Goal: Information Seeking & Learning: Learn about a topic

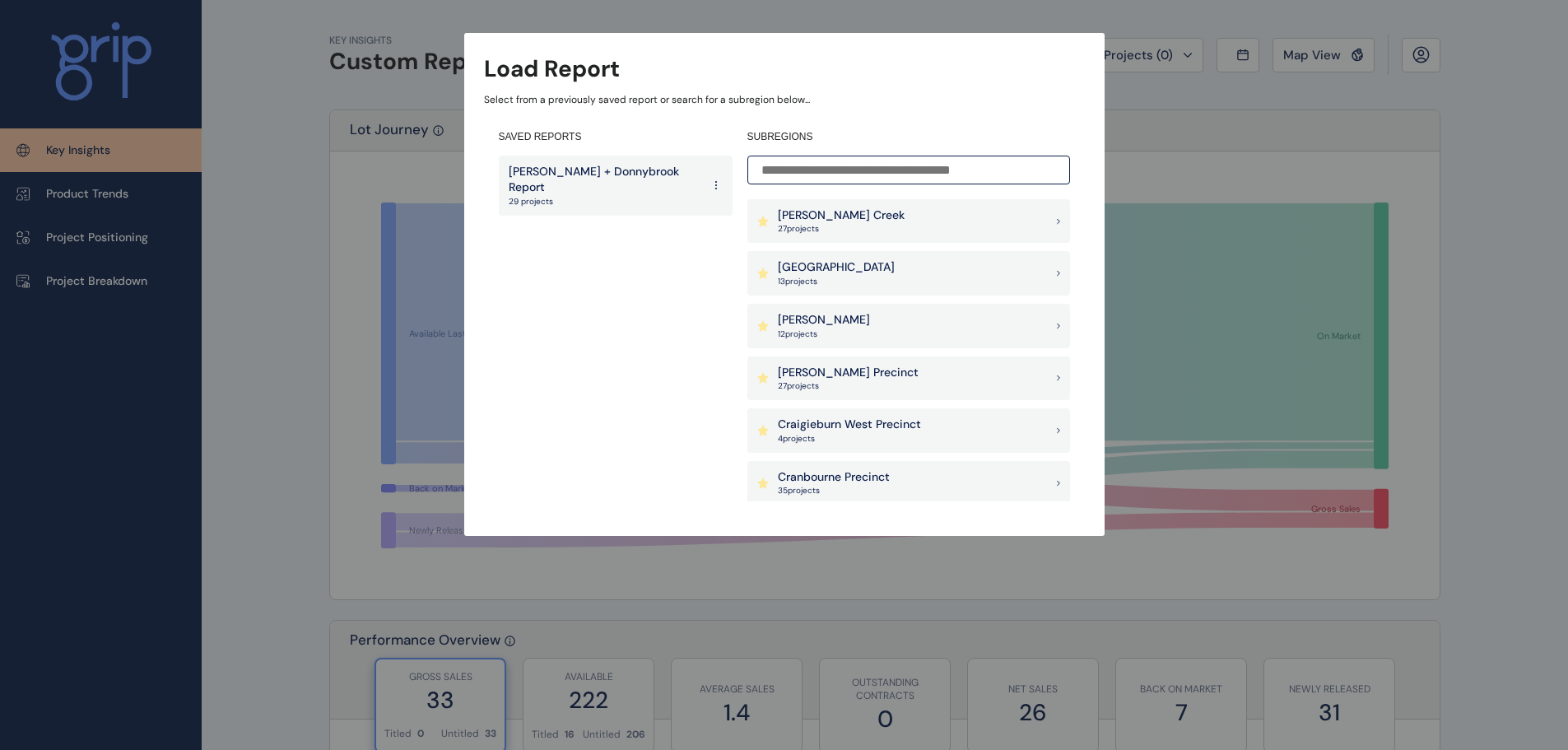
click at [810, 320] on p "[PERSON_NAME]" at bounding box center [824, 320] width 92 height 16
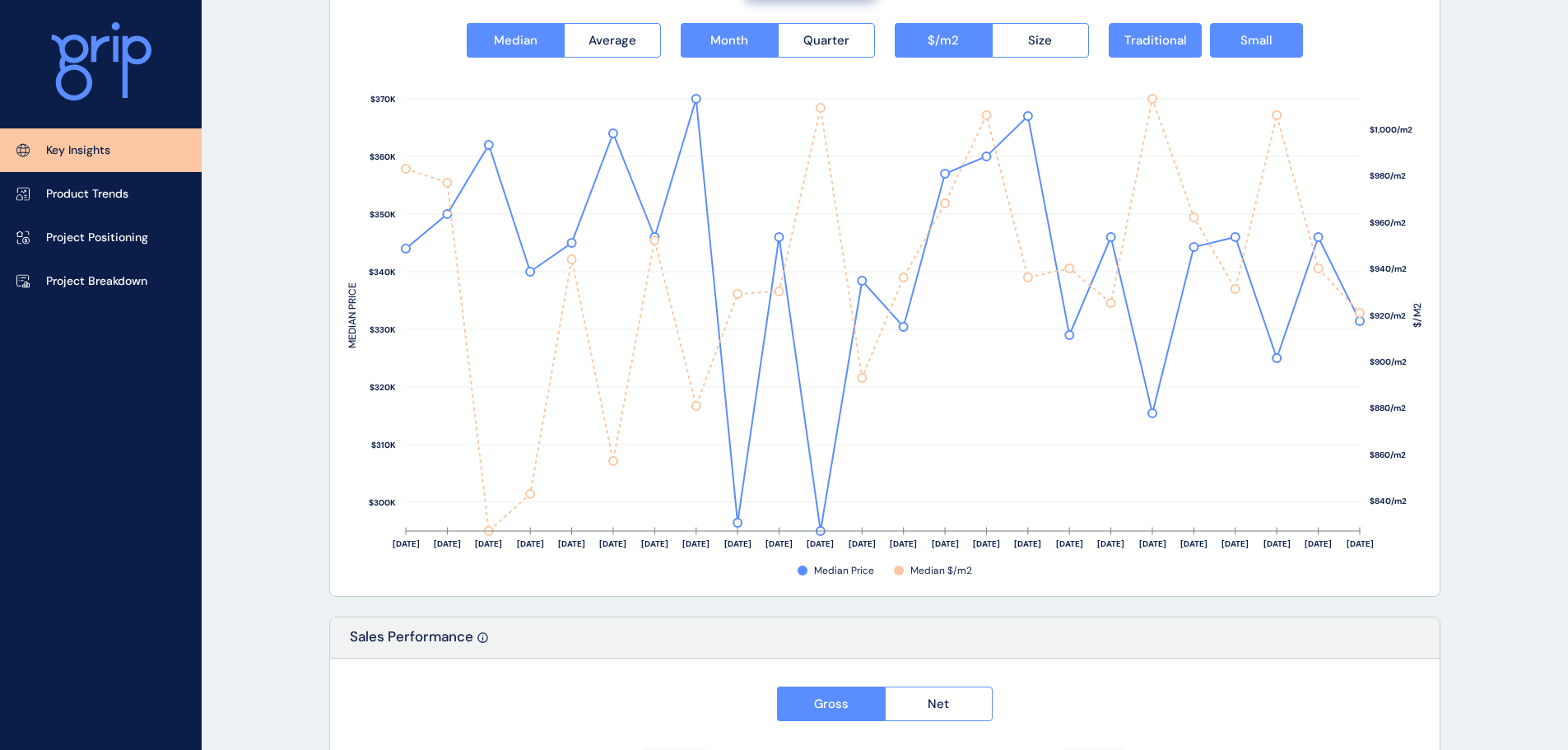
scroll to position [2140, 0]
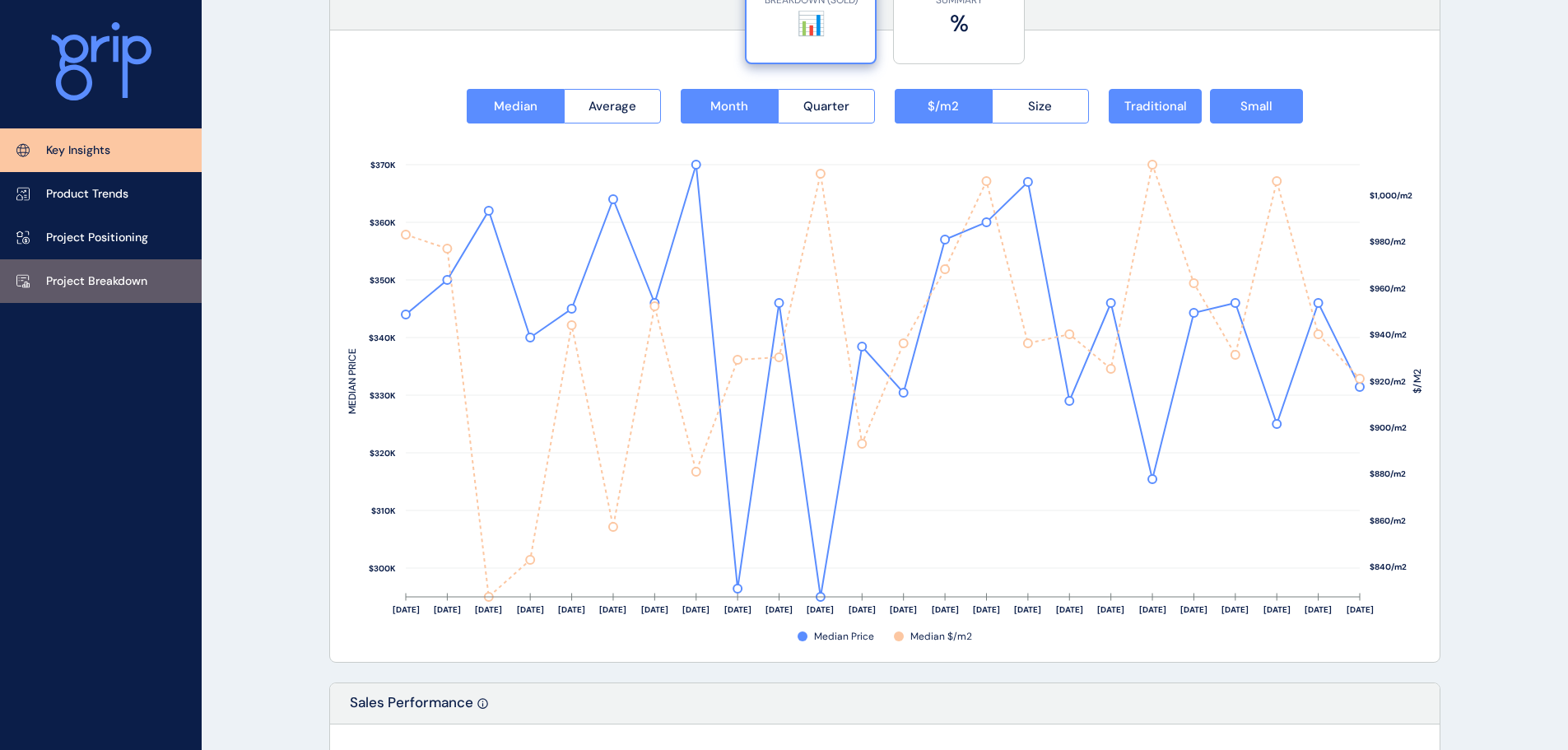
click at [129, 287] on p "Project Breakdown" at bounding box center [96, 281] width 101 height 16
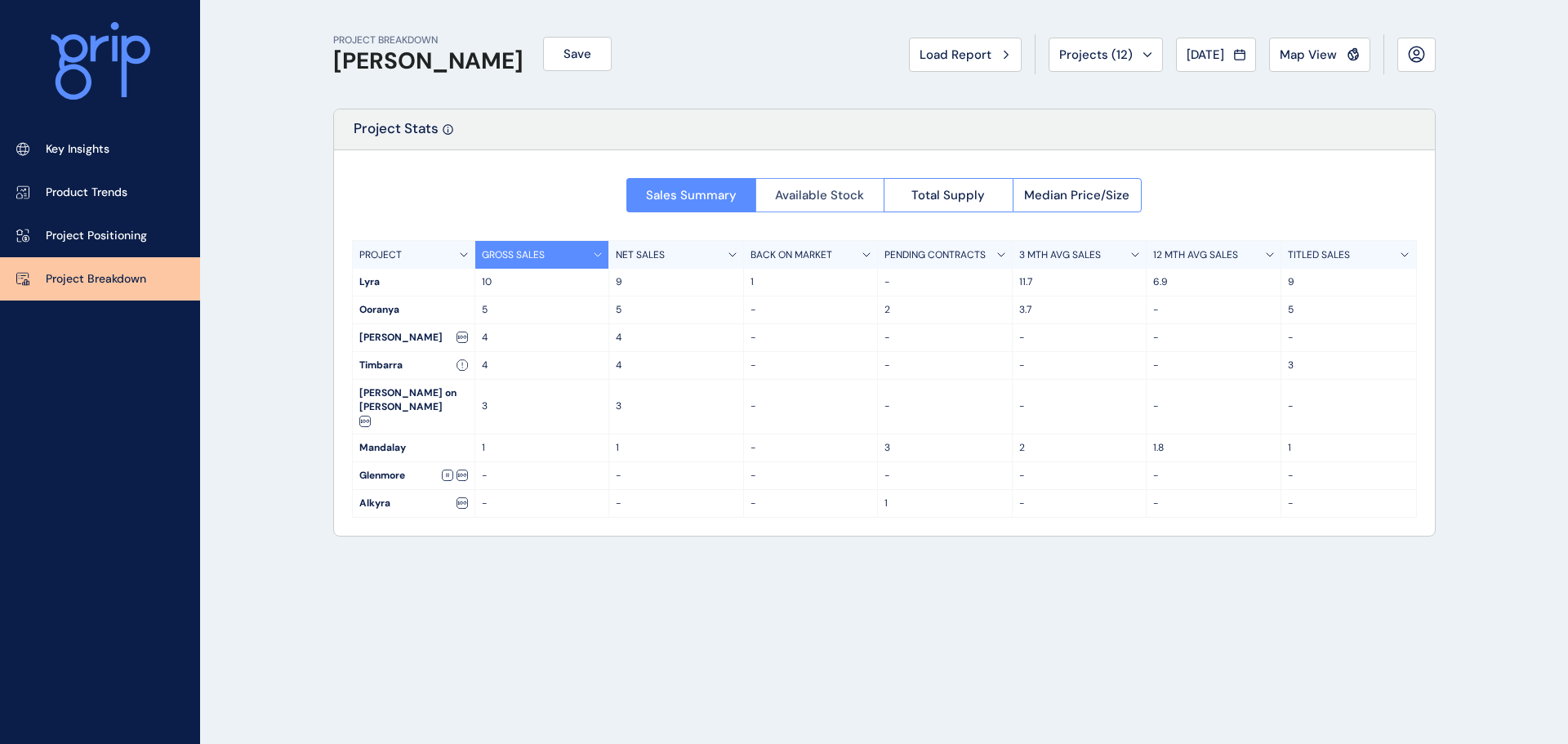
click at [831, 193] on span "Available Stock" at bounding box center [819, 194] width 89 height 16
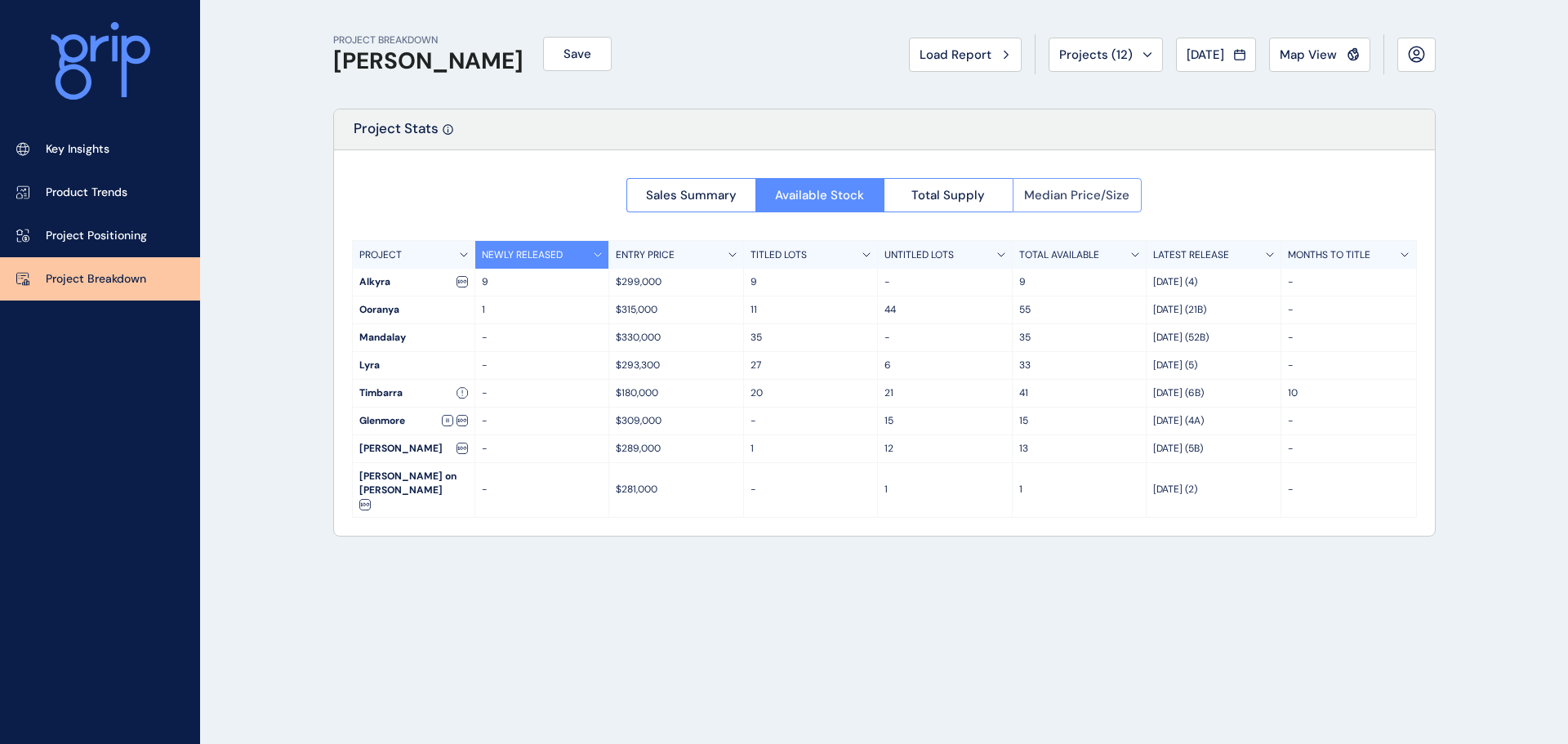
click at [1081, 200] on span "Median Price/Size" at bounding box center [1077, 194] width 106 height 16
